Goal: Browse casually

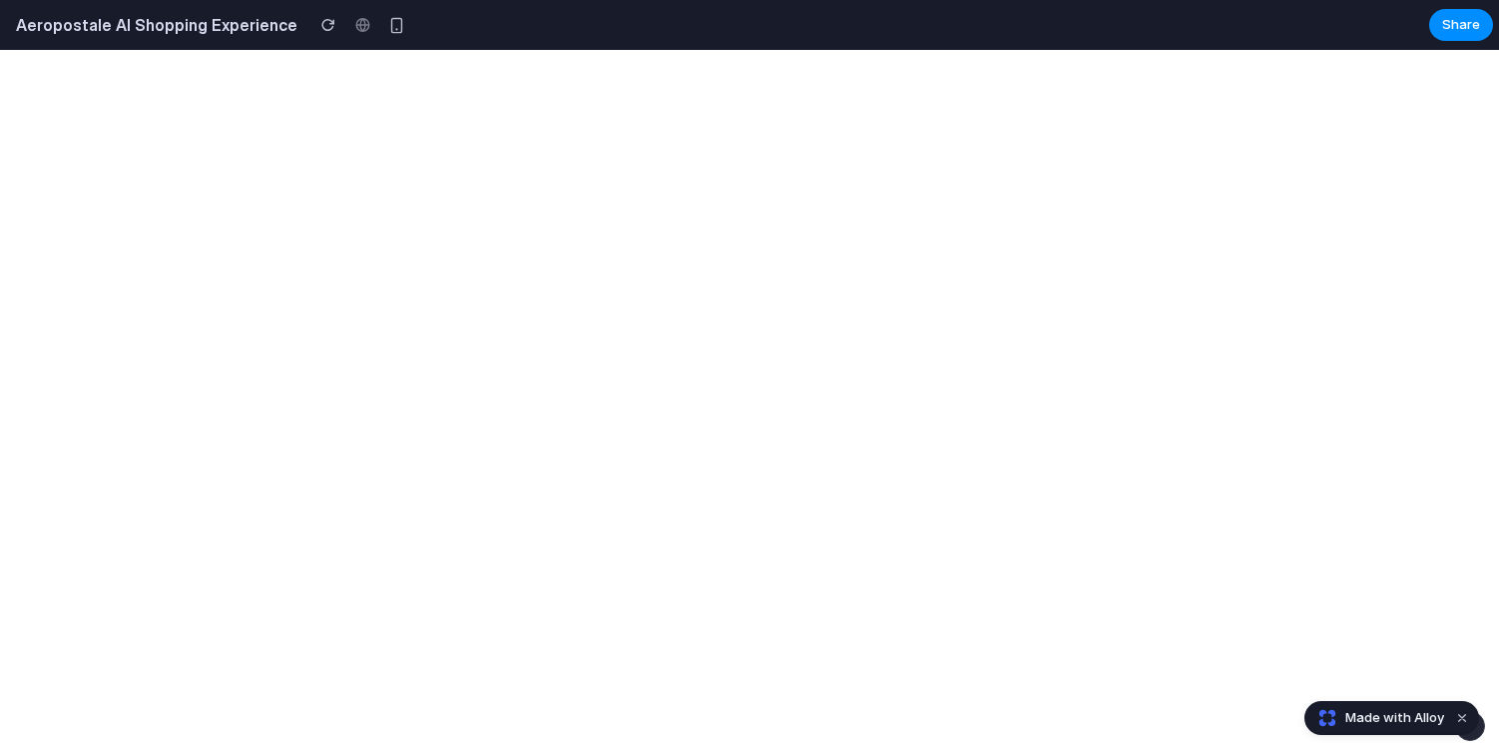
click at [223, 34] on h2 "Aeropostale AI Shopping Experience" at bounding box center [152, 25] width 289 height 24
click at [347, 27] on div at bounding box center [362, 25] width 30 height 30
click at [347, 15] on div at bounding box center [362, 25] width 30 height 30
click at [347, 25] on div at bounding box center [362, 25] width 30 height 30
